Goal: Find contact information: Find contact information

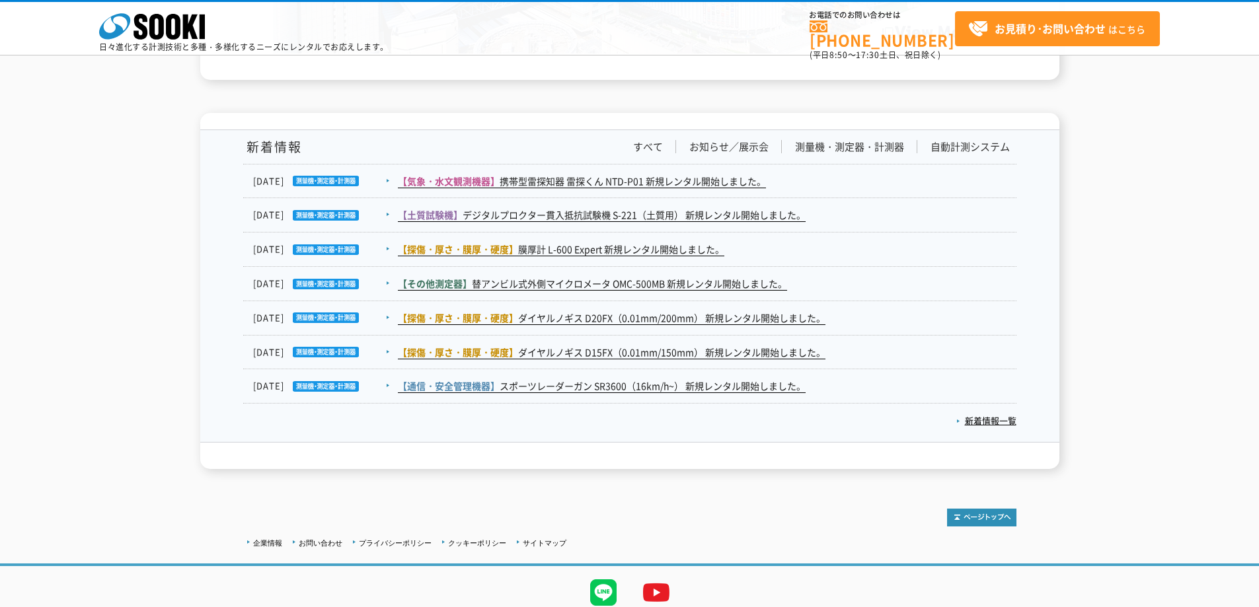
scroll to position [2165, 0]
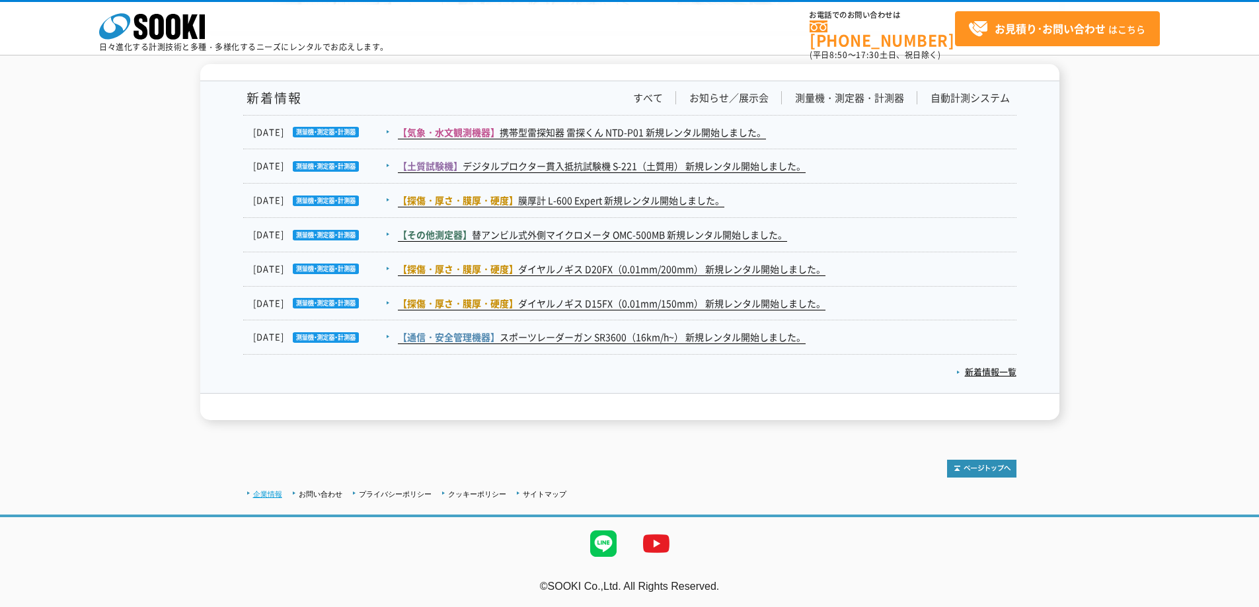
click at [274, 494] on link "企業情報" at bounding box center [267, 494] width 29 height 8
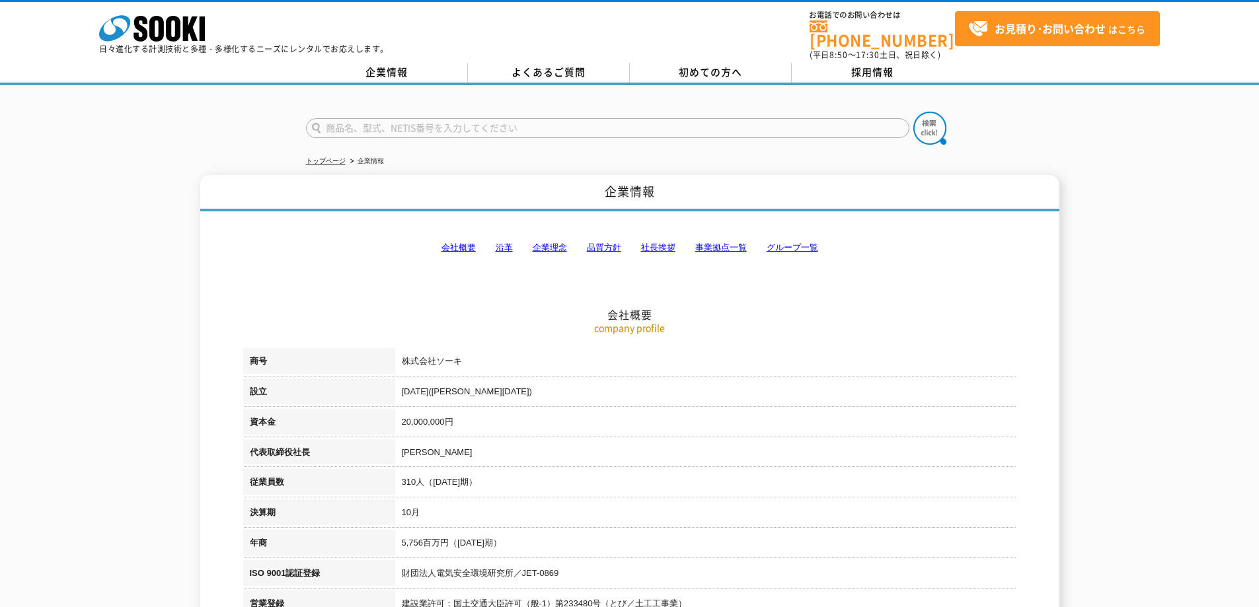
click at [707, 243] on link "事業拠点一覧" at bounding box center [721, 248] width 52 height 10
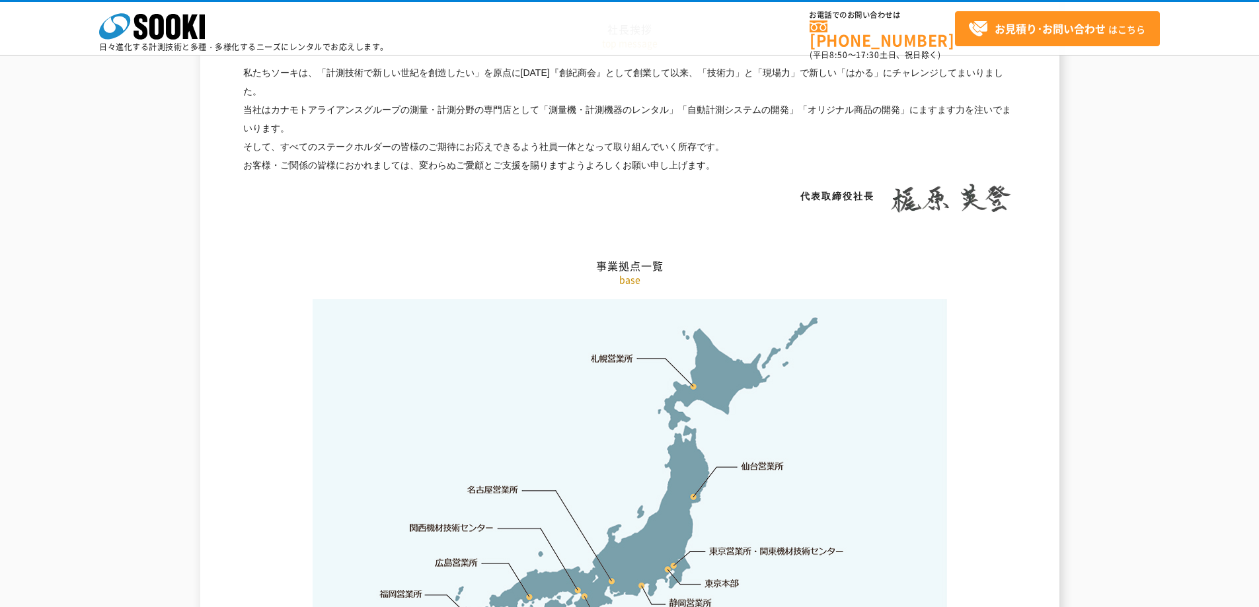
scroll to position [2655, 0]
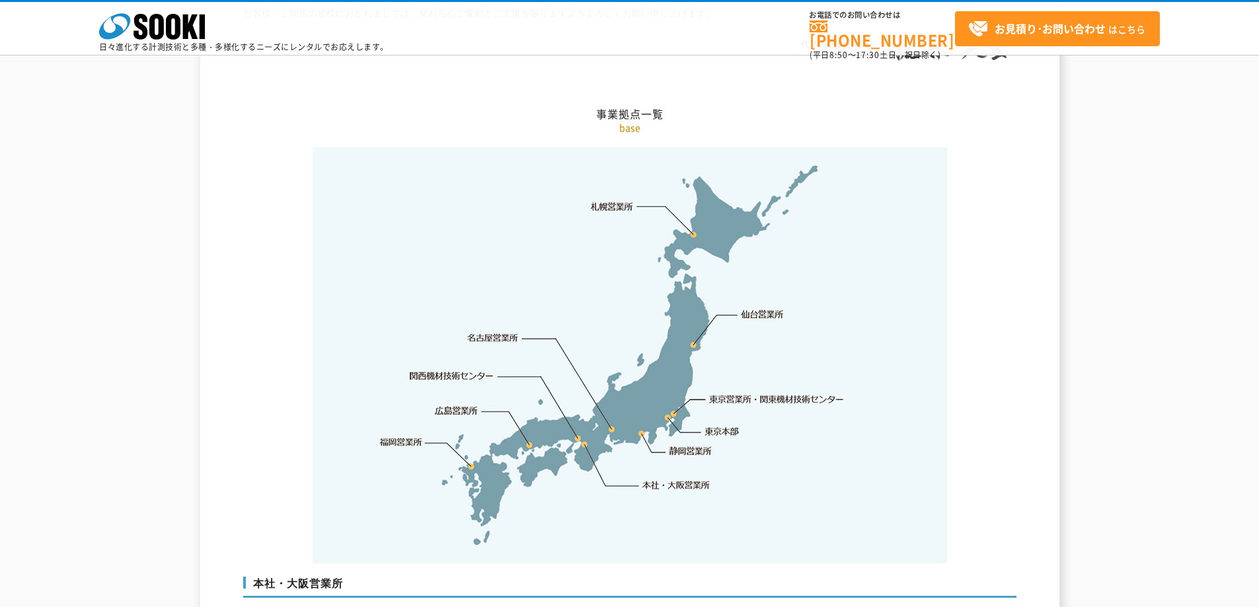
click at [709, 426] on link "東京本部" at bounding box center [722, 432] width 34 height 13
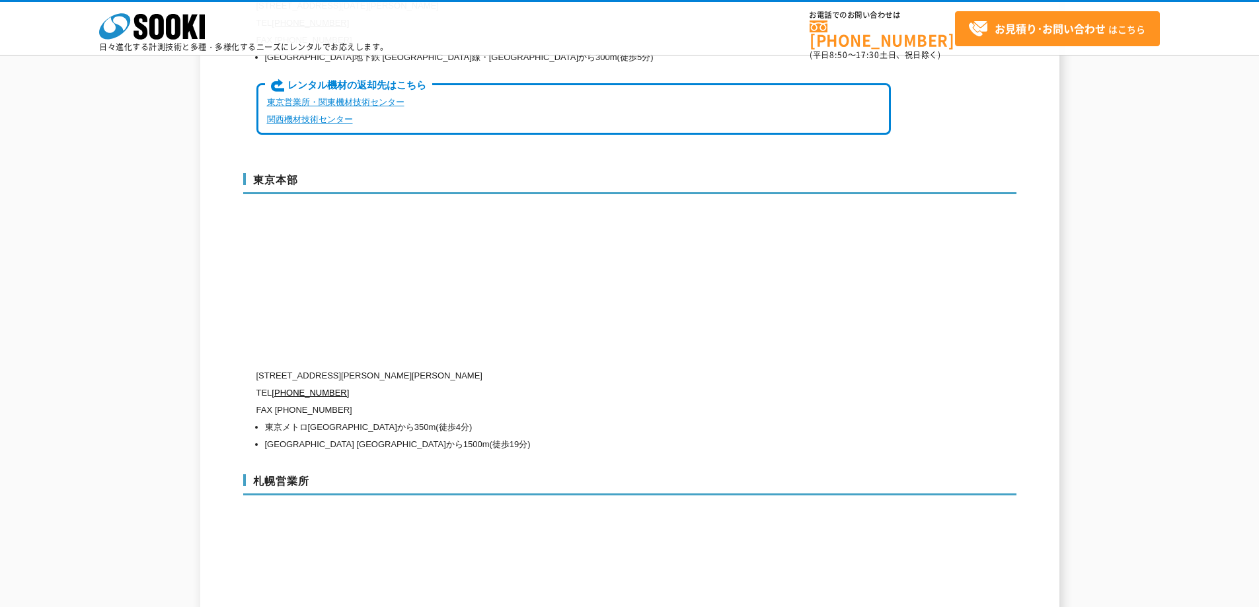
scroll to position [3363, 0]
